Goal: Check status: Check status

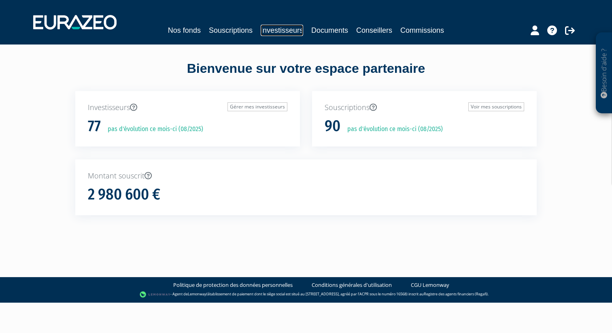
click at [289, 33] on link "Investisseurs" at bounding box center [281, 30] width 42 height 11
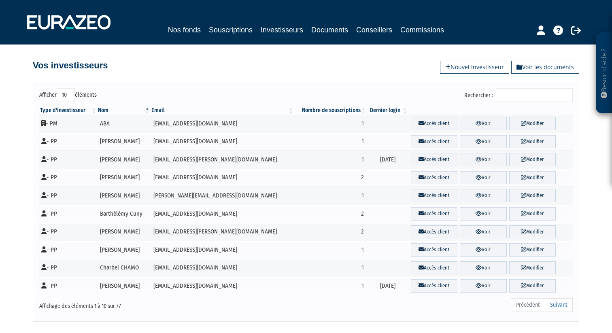
click at [518, 95] on input "Rechercher :" at bounding box center [533, 95] width 77 height 14
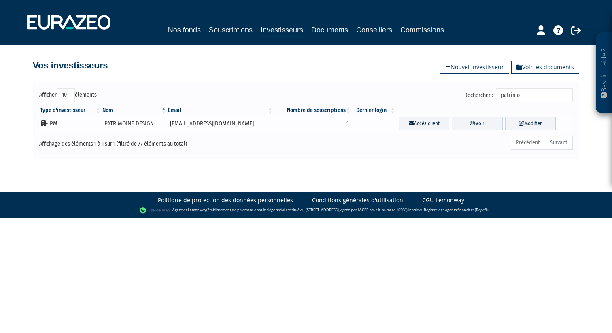
type input "patrimo"
click at [475, 116] on td "Accès client Voir Modifier" at bounding box center [484, 123] width 176 height 18
click at [474, 121] on link "Voir" at bounding box center [476, 123] width 51 height 13
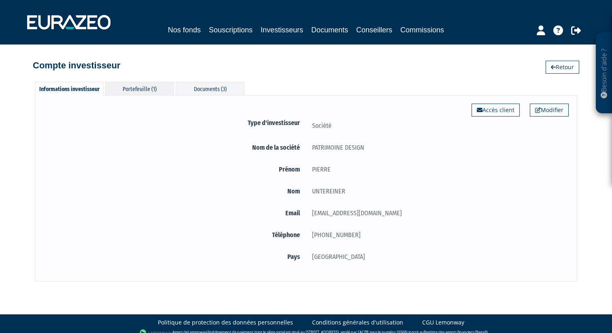
click at [146, 84] on div "Portefeuille (1)" at bounding box center [139, 88] width 69 height 13
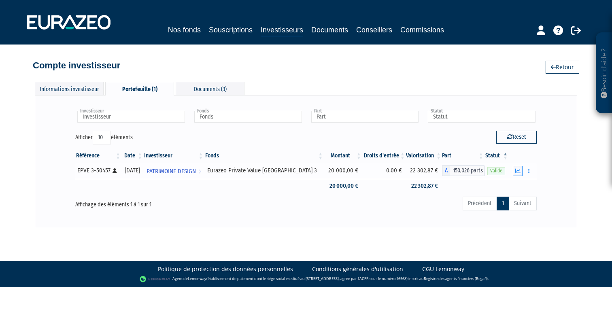
click at [519, 172] on icon "button" at bounding box center [517, 170] width 5 height 5
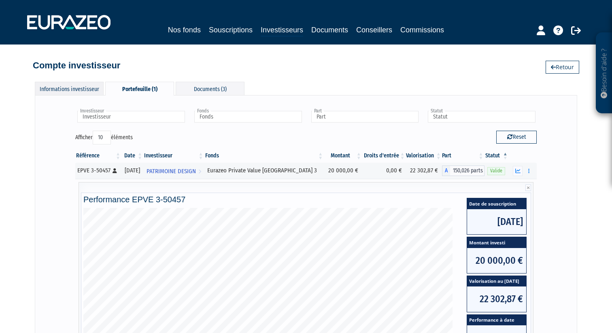
click at [89, 94] on div "Informations investisseur" at bounding box center [69, 88] width 69 height 13
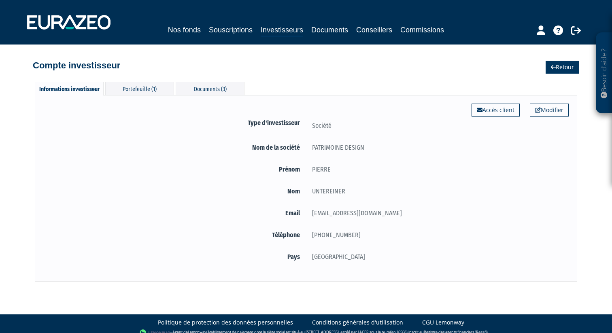
click at [569, 70] on link "Retour" at bounding box center [562, 67] width 34 height 13
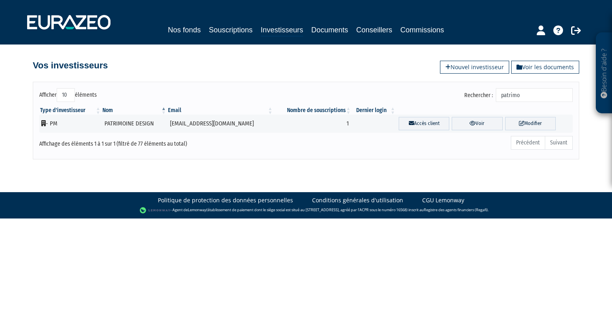
drag, startPoint x: 538, startPoint y: 97, endPoint x: 487, endPoint y: 97, distance: 51.8
click at [488, 97] on label "Rechercher : patrimo" at bounding box center [518, 95] width 108 height 14
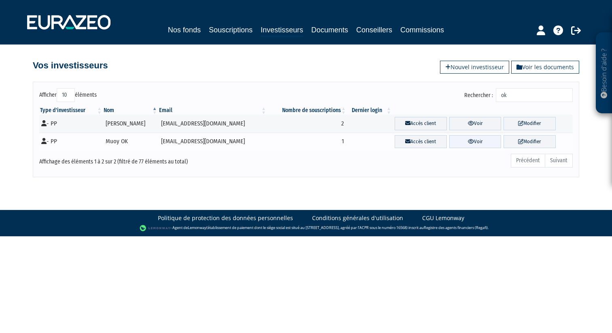
type input "ok"
click at [461, 145] on link "Voir" at bounding box center [475, 141] width 52 height 13
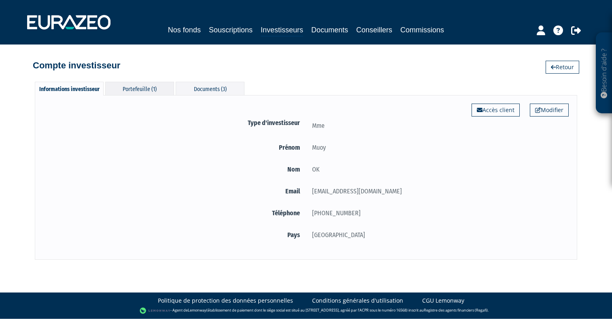
click at [138, 93] on div "Portefeuille (1)" at bounding box center [139, 88] width 69 height 13
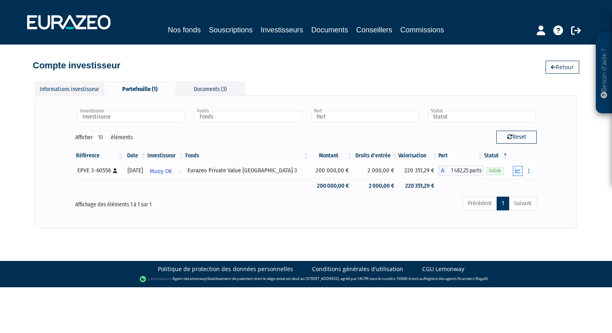
click at [520, 172] on icon "button" at bounding box center [517, 170] width 5 height 5
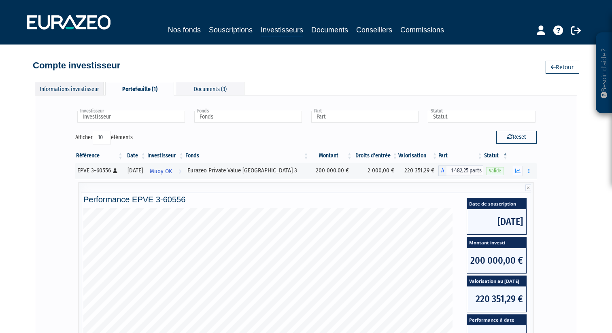
click at [75, 89] on div "Informations investisseur" at bounding box center [69, 88] width 69 height 13
